Goal: Navigation & Orientation: Find specific page/section

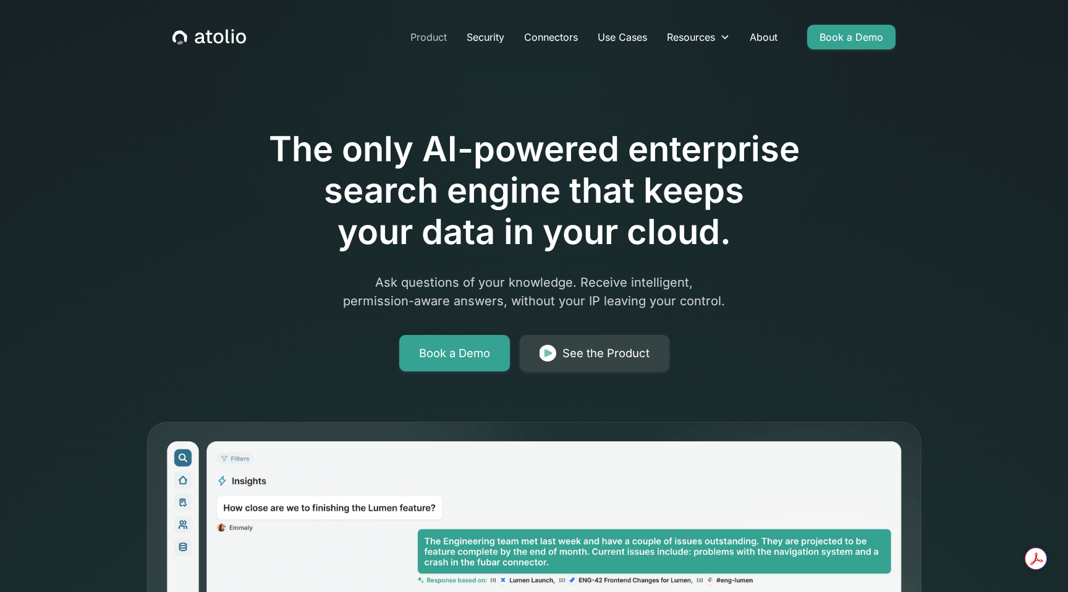
click at [438, 40] on link "Product" at bounding box center [429, 37] width 56 height 25
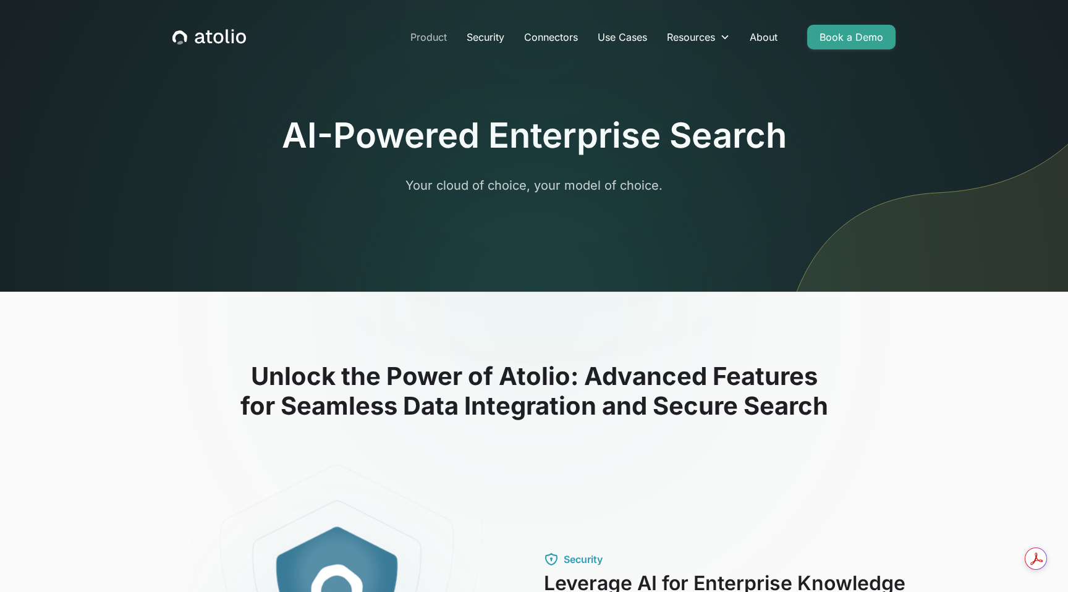
click at [434, 37] on link "Product" at bounding box center [429, 37] width 56 height 25
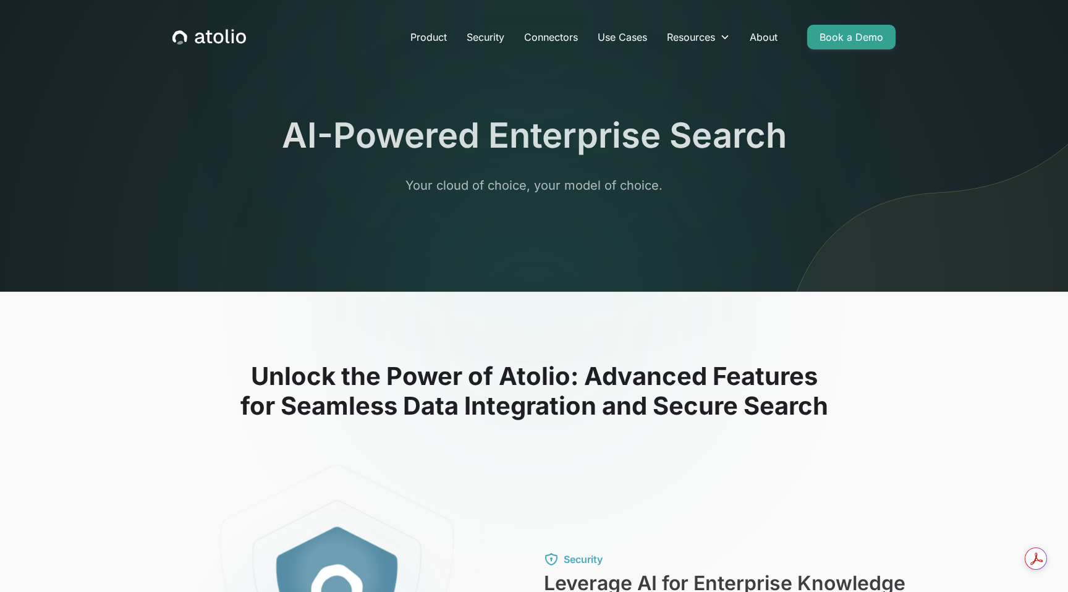
click at [226, 35] on icon "home" at bounding box center [228, 36] width 4 height 14
